Goal: Unclear: Browse casually

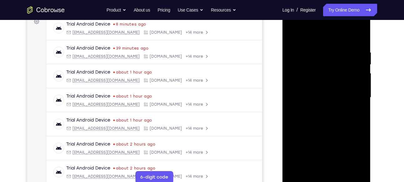
scroll to position [103, 0]
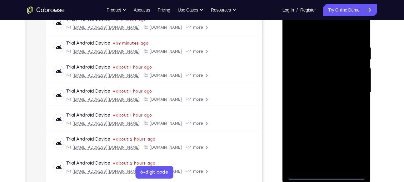
click at [327, 175] on div at bounding box center [326, 92] width 79 height 175
click at [352, 154] on div at bounding box center [326, 92] width 79 height 175
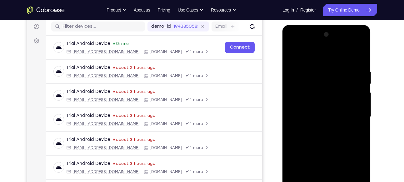
scroll to position [77, 0]
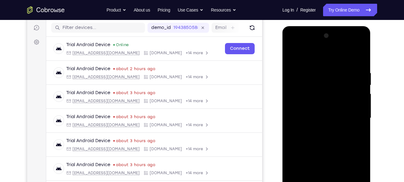
click at [297, 48] on div at bounding box center [326, 118] width 79 height 175
click at [350, 112] on div at bounding box center [326, 118] width 79 height 175
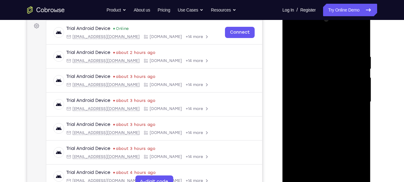
click at [317, 114] on div at bounding box center [326, 102] width 79 height 175
click at [327, 95] on div at bounding box center [326, 102] width 79 height 175
click at [326, 151] on div at bounding box center [326, 102] width 79 height 175
click at [315, 89] on div at bounding box center [326, 102] width 79 height 175
click at [325, 103] on div at bounding box center [326, 102] width 79 height 175
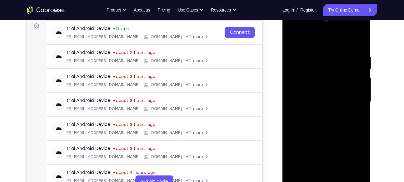
click at [322, 120] on div at bounding box center [326, 102] width 79 height 175
click at [359, 46] on div at bounding box center [326, 102] width 79 height 175
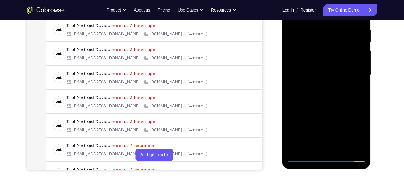
scroll to position [106, 0]
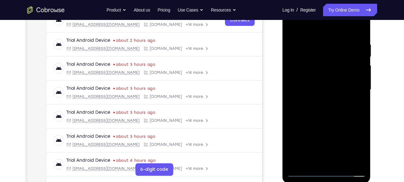
click at [318, 44] on div at bounding box center [326, 89] width 79 height 175
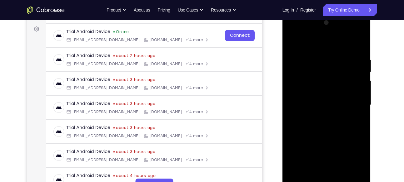
scroll to position [90, 0]
click at [359, 44] on div at bounding box center [326, 105] width 79 height 175
click at [312, 62] on div at bounding box center [326, 105] width 79 height 175
click at [359, 44] on div at bounding box center [326, 105] width 79 height 175
click at [337, 57] on div at bounding box center [326, 105] width 79 height 175
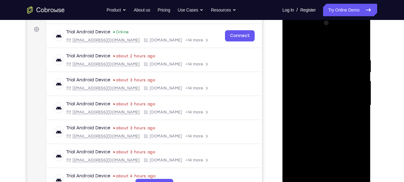
click at [358, 44] on div at bounding box center [326, 105] width 79 height 175
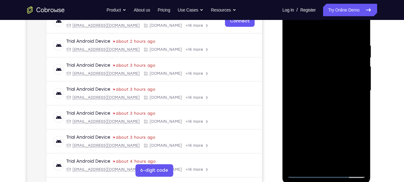
scroll to position [104, 0]
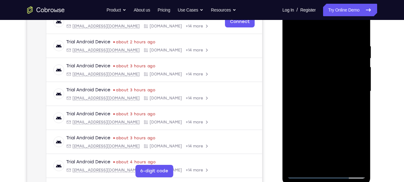
click at [359, 27] on div at bounding box center [326, 91] width 79 height 175
click at [293, 28] on div at bounding box center [326, 91] width 79 height 175
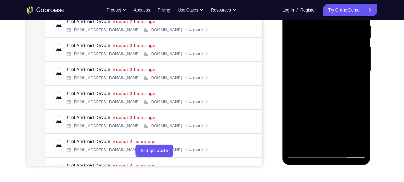
scroll to position [125, 0]
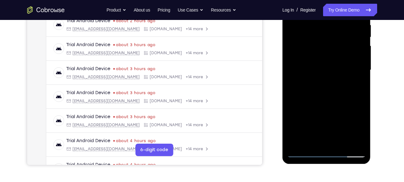
click at [357, 144] on div at bounding box center [326, 70] width 79 height 175
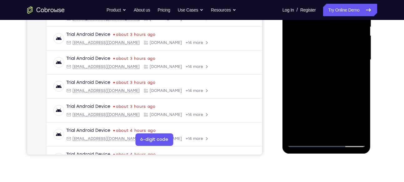
scroll to position [136, 0]
click at [340, 134] on div at bounding box center [326, 59] width 79 height 175
click at [323, 93] on div at bounding box center [326, 59] width 79 height 175
drag, startPoint x: 328, startPoint y: 109, endPoint x: 332, endPoint y: 61, distance: 48.0
click at [332, 61] on div at bounding box center [326, 59] width 79 height 175
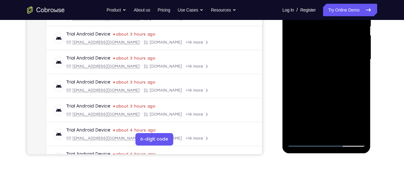
drag, startPoint x: 341, startPoint y: 111, endPoint x: 339, endPoint y: 73, distance: 37.8
click at [339, 73] on div at bounding box center [326, 59] width 79 height 175
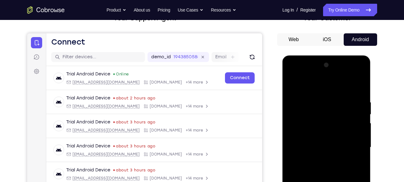
scroll to position [43, 0]
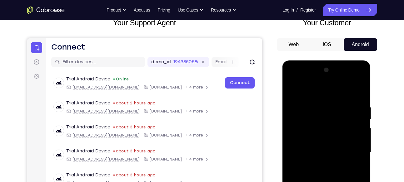
drag, startPoint x: 47, startPoint y: 132, endPoint x: 388, endPoint y: 77, distance: 345.1
click at [388, 77] on div "Your Support Agent Your Customer Web iOS Android Next Steps We’d be happy to gi…" at bounding box center [202, 183] width 400 height 412
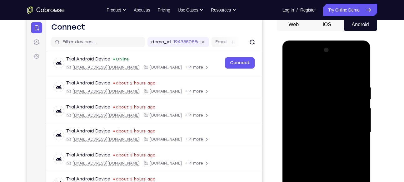
scroll to position [63, 0]
click at [293, 70] on div at bounding box center [326, 132] width 79 height 175
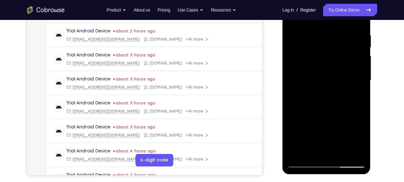
scroll to position [116, 0]
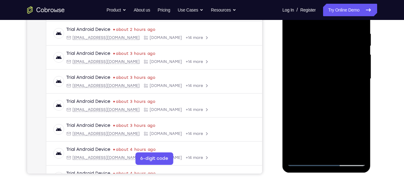
click at [299, 155] on div at bounding box center [326, 79] width 79 height 175
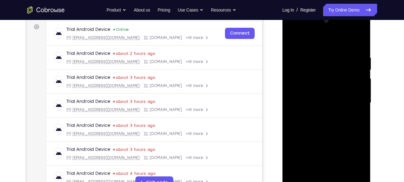
scroll to position [84, 0]
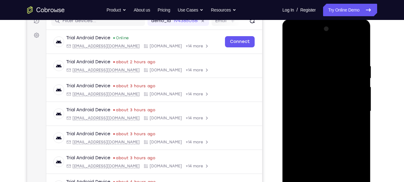
click at [351, 40] on div at bounding box center [326, 111] width 79 height 175
click at [308, 50] on div at bounding box center [326, 111] width 79 height 175
click at [300, 94] on div at bounding box center [326, 111] width 79 height 175
click at [321, 115] on div at bounding box center [326, 111] width 79 height 175
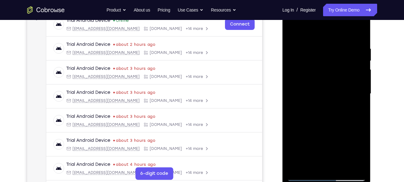
scroll to position [103, 0]
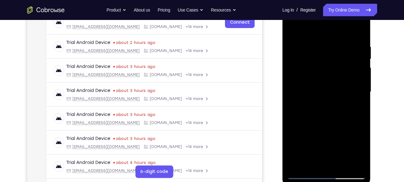
click at [326, 140] on div at bounding box center [326, 92] width 79 height 175
click at [357, 140] on div at bounding box center [326, 92] width 79 height 175
click at [360, 153] on div at bounding box center [326, 92] width 79 height 175
click at [310, 72] on div at bounding box center [326, 92] width 79 height 175
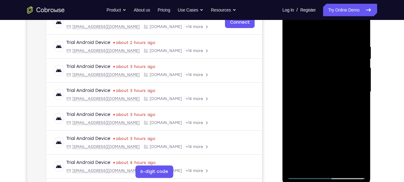
click at [310, 72] on div at bounding box center [326, 92] width 79 height 175
click at [323, 73] on div at bounding box center [326, 92] width 79 height 175
click at [327, 142] on div at bounding box center [326, 92] width 79 height 175
click at [319, 85] on div at bounding box center [326, 92] width 79 height 175
click at [327, 142] on div at bounding box center [326, 92] width 79 height 175
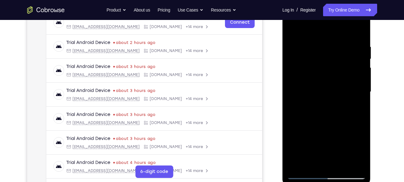
click at [327, 142] on div at bounding box center [326, 92] width 79 height 175
click at [333, 97] on div at bounding box center [326, 92] width 79 height 175
click at [355, 28] on div at bounding box center [326, 92] width 79 height 175
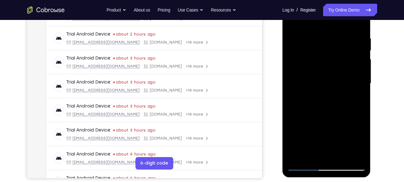
scroll to position [116, 0]
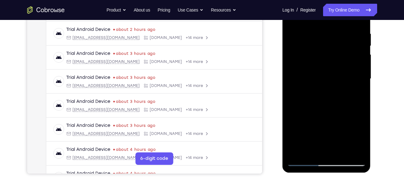
click at [331, 151] on div at bounding box center [326, 79] width 79 height 175
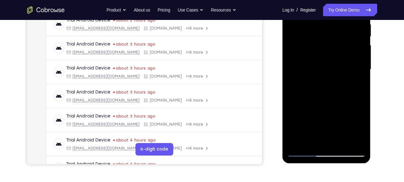
scroll to position [126, 0]
drag, startPoint x: 333, startPoint y: 101, endPoint x: 333, endPoint y: 70, distance: 31.2
click at [333, 70] on div at bounding box center [326, 70] width 79 height 175
drag, startPoint x: 337, startPoint y: 101, endPoint x: 334, endPoint y: 70, distance: 30.7
click at [334, 70] on div at bounding box center [326, 70] width 79 height 175
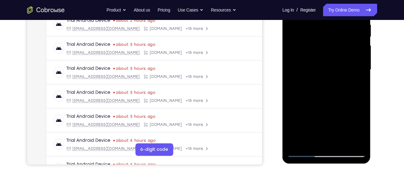
drag, startPoint x: 341, startPoint y: 107, endPoint x: 338, endPoint y: 72, distance: 35.4
click at [338, 72] on div at bounding box center [326, 70] width 79 height 175
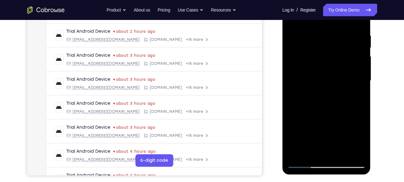
scroll to position [104, 0]
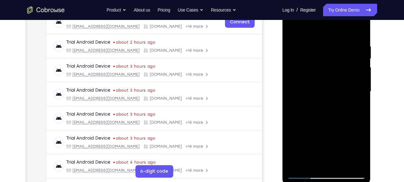
drag, startPoint x: 343, startPoint y: 66, endPoint x: 341, endPoint y: 94, distance: 28.5
click at [341, 94] on div at bounding box center [326, 91] width 79 height 175
drag, startPoint x: 328, startPoint y: 64, endPoint x: 332, endPoint y: 115, distance: 51.1
click at [332, 115] on div at bounding box center [326, 91] width 79 height 175
drag, startPoint x: 326, startPoint y: 77, endPoint x: 329, endPoint y: 141, distance: 64.1
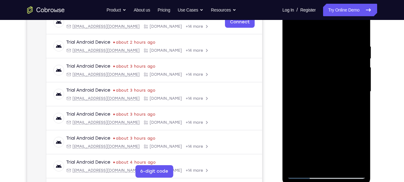
click at [329, 141] on div at bounding box center [326, 91] width 79 height 175
drag, startPoint x: 328, startPoint y: 82, endPoint x: 337, endPoint y: 143, distance: 62.2
click at [337, 143] on div at bounding box center [326, 91] width 79 height 175
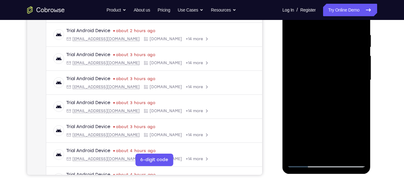
scroll to position [115, 0]
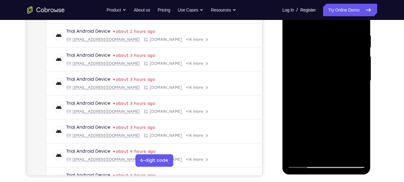
drag, startPoint x: 324, startPoint y: 72, endPoint x: 328, endPoint y: 133, distance: 60.7
click at [328, 133] on div at bounding box center [326, 80] width 79 height 175
click at [352, 109] on div at bounding box center [326, 80] width 79 height 175
drag, startPoint x: 327, startPoint y: 93, endPoint x: 333, endPoint y: 158, distance: 64.9
click at [333, 158] on div at bounding box center [326, 80] width 79 height 175
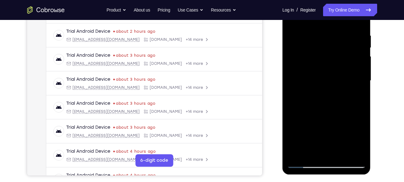
click at [323, 75] on div at bounding box center [326, 80] width 79 height 175
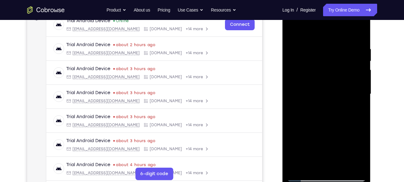
click at [361, 101] on div at bounding box center [326, 94] width 79 height 175
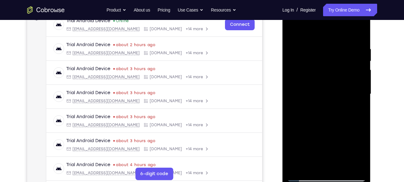
click at [289, 99] on div at bounding box center [326, 94] width 79 height 175
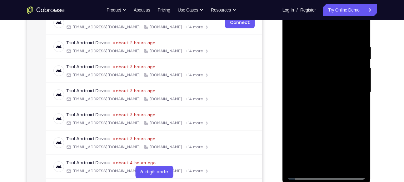
scroll to position [99, 0]
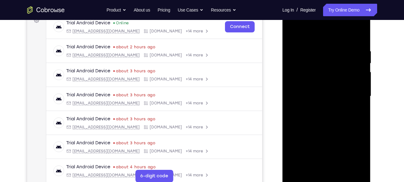
click at [360, 37] on div at bounding box center [326, 96] width 79 height 175
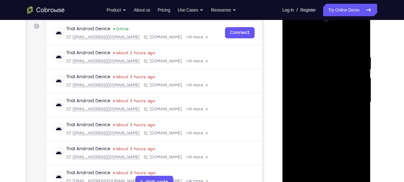
scroll to position [92, 0]
click at [305, 49] on div at bounding box center [326, 103] width 79 height 175
click at [294, 39] on div at bounding box center [326, 103] width 79 height 175
click at [293, 46] on div at bounding box center [326, 103] width 79 height 175
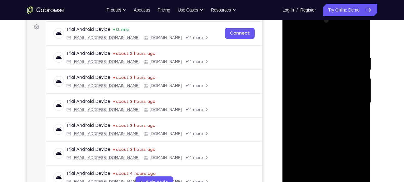
click at [342, 92] on div at bounding box center [326, 103] width 79 height 175
click at [360, 109] on div at bounding box center [326, 103] width 79 height 175
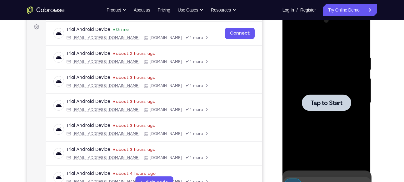
click at [359, 43] on div at bounding box center [326, 103] width 79 height 175
